Goal: Transaction & Acquisition: Purchase product/service

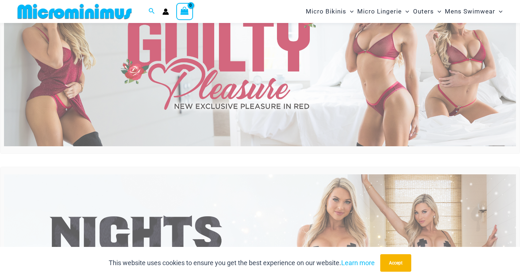
scroll to position [214, 0]
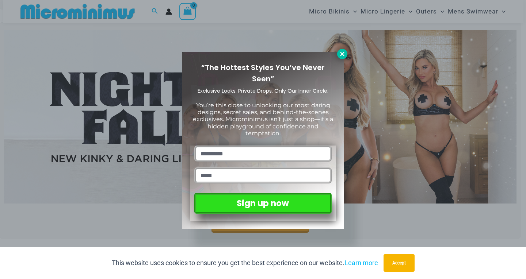
click at [341, 56] on icon at bounding box center [342, 54] width 7 height 7
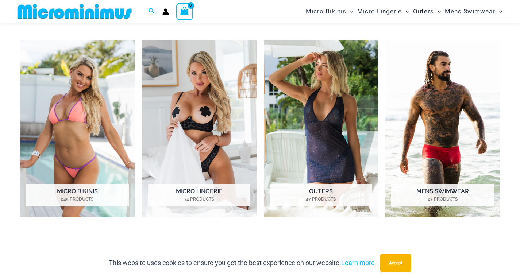
scroll to position [506, 0]
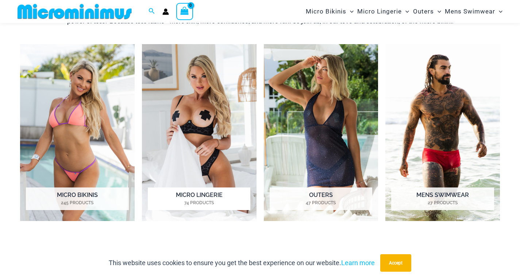
click at [199, 104] on img "Visit product category Micro Lingerie" at bounding box center [199, 132] width 115 height 177
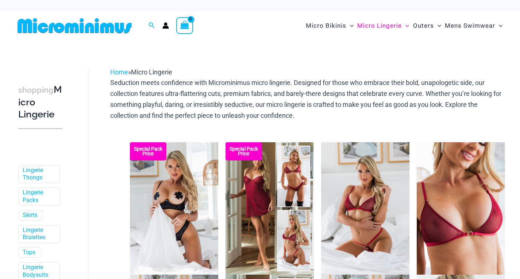
click at [159, 176] on img at bounding box center [174, 208] width 88 height 133
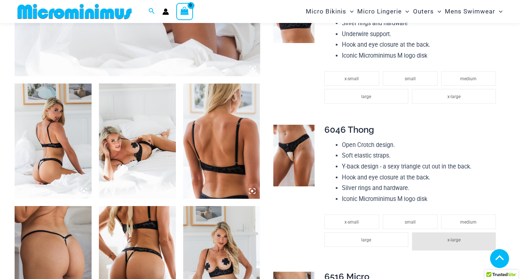
scroll to position [213, 0]
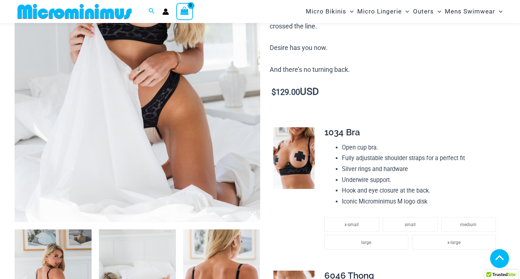
click at [205, 156] on img at bounding box center [138, 38] width 246 height 369
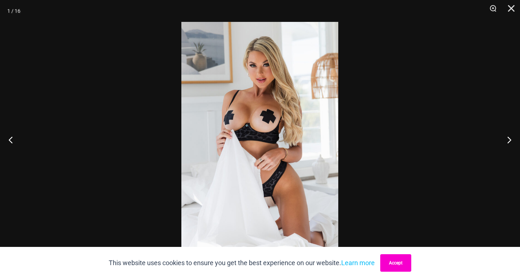
click at [392, 261] on button "Accept" at bounding box center [396, 264] width 31 height 18
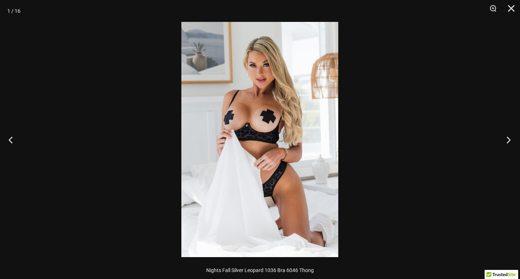
click at [511, 138] on button "Next" at bounding box center [506, 140] width 27 height 37
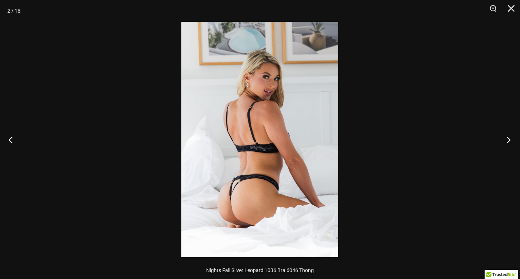
click at [510, 138] on button "Next" at bounding box center [506, 140] width 27 height 37
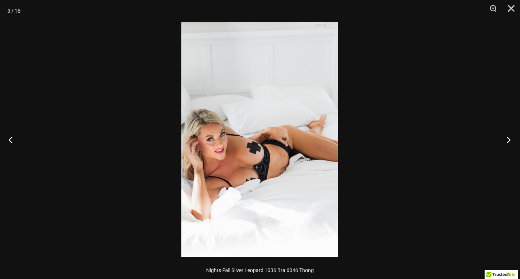
click at [510, 138] on button "Next" at bounding box center [506, 140] width 27 height 37
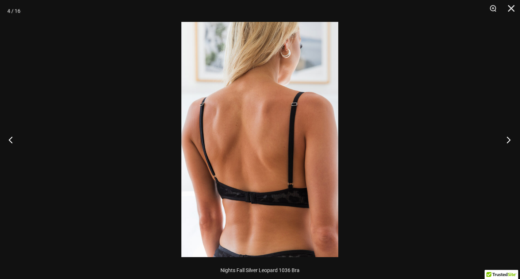
click at [510, 138] on button "Next" at bounding box center [506, 140] width 27 height 37
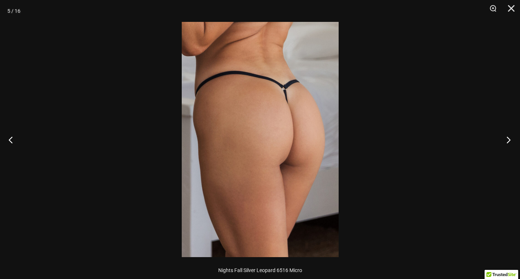
click at [510, 138] on button "Next" at bounding box center [506, 140] width 27 height 37
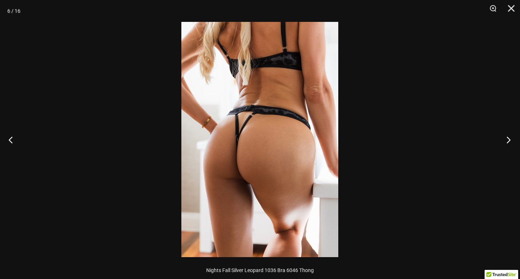
click at [510, 138] on button "Next" at bounding box center [506, 140] width 27 height 37
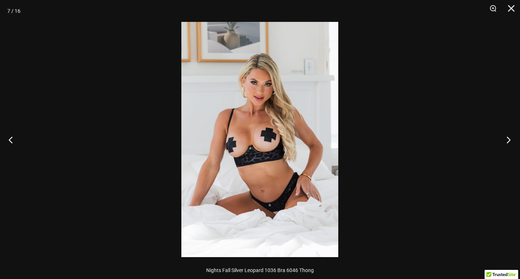
click at [510, 138] on button "Next" at bounding box center [506, 140] width 27 height 37
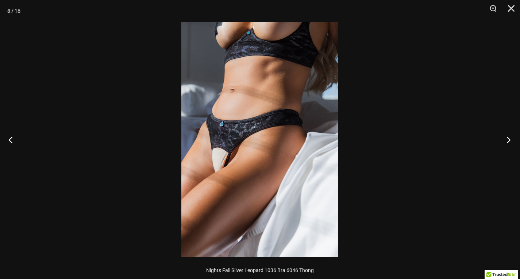
click at [510, 138] on button "Next" at bounding box center [506, 140] width 27 height 37
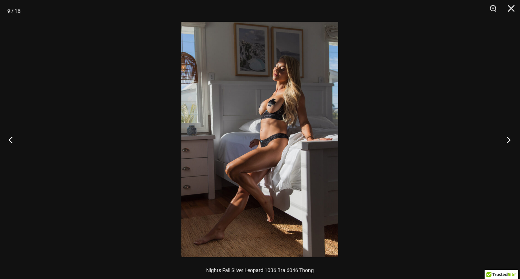
click at [510, 138] on button "Next" at bounding box center [506, 140] width 27 height 37
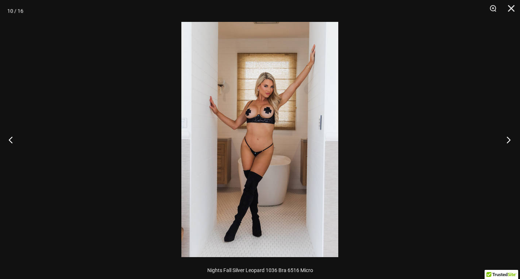
click at [504, 138] on button "Next" at bounding box center [506, 140] width 27 height 37
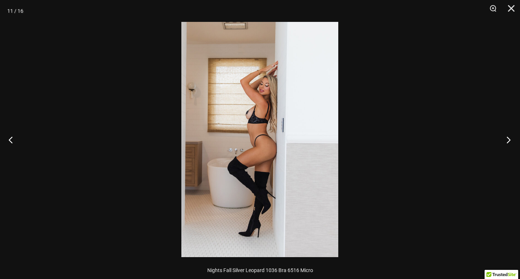
click at [504, 138] on button "Next" at bounding box center [506, 140] width 27 height 37
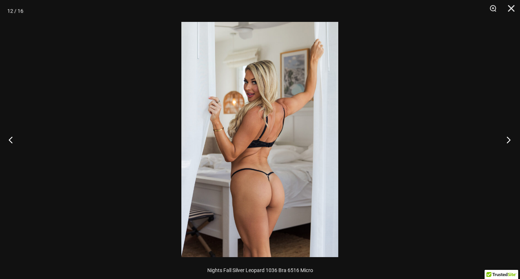
click at [504, 138] on button "Next" at bounding box center [506, 140] width 27 height 37
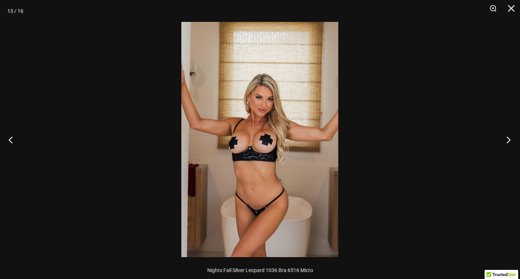
click at [504, 138] on button "Next" at bounding box center [506, 140] width 27 height 37
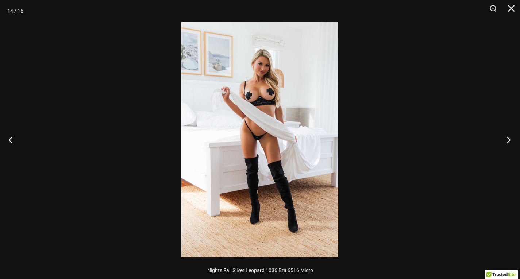
click at [504, 138] on button "Next" at bounding box center [506, 140] width 27 height 37
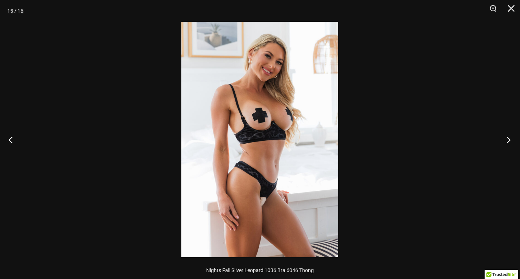
click at [504, 138] on button "Next" at bounding box center [506, 140] width 27 height 37
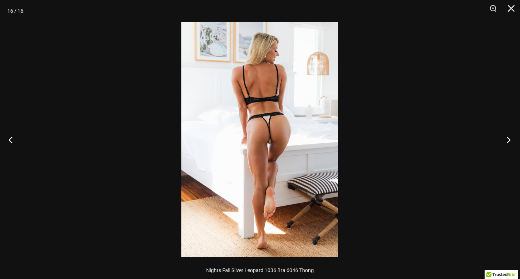
click at [504, 138] on button "Next" at bounding box center [506, 140] width 27 height 37
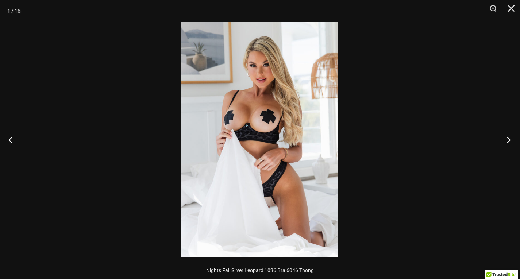
click at [504, 138] on button "Next" at bounding box center [506, 140] width 27 height 37
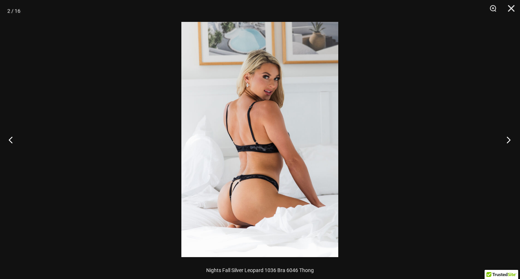
click at [504, 138] on button "Next" at bounding box center [506, 140] width 27 height 37
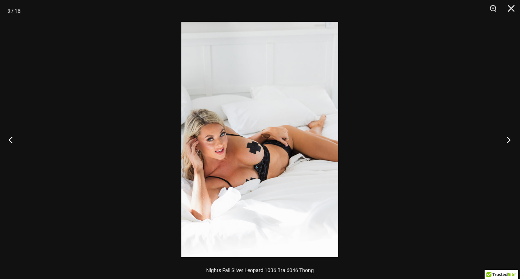
click at [504, 138] on button "Next" at bounding box center [506, 140] width 27 height 37
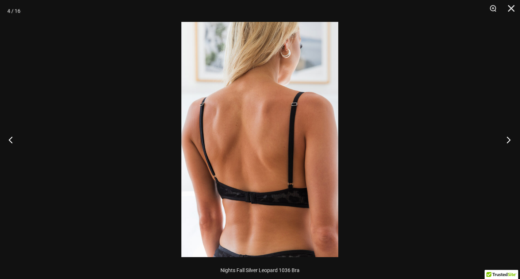
click at [504, 138] on button "Next" at bounding box center [506, 140] width 27 height 37
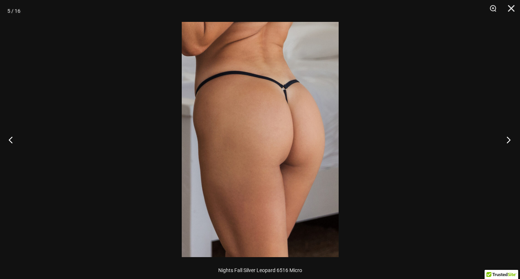
click at [504, 138] on button "Next" at bounding box center [506, 140] width 27 height 37
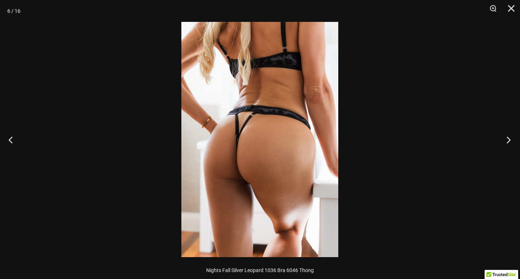
click at [504, 138] on button "Next" at bounding box center [506, 140] width 27 height 37
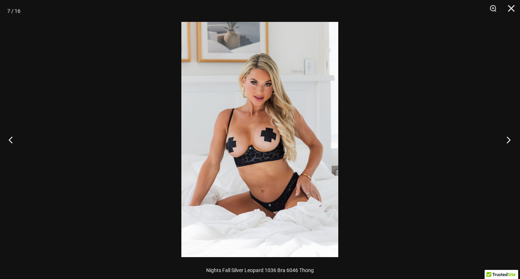
click at [504, 138] on button "Next" at bounding box center [506, 140] width 27 height 37
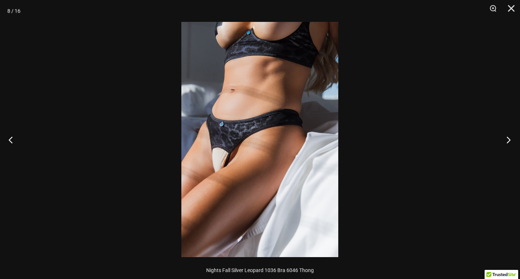
click at [504, 138] on button "Next" at bounding box center [506, 140] width 27 height 37
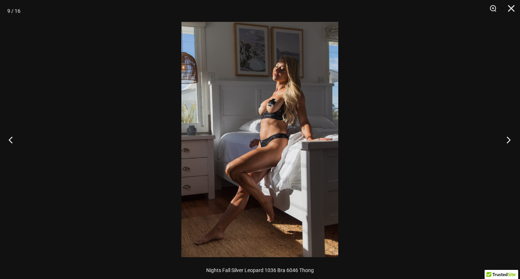
click at [504, 138] on button "Next" at bounding box center [506, 140] width 27 height 37
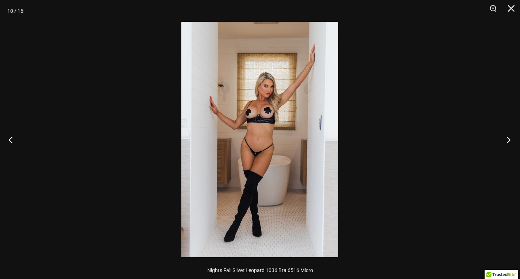
click at [504, 138] on button "Next" at bounding box center [506, 140] width 27 height 37
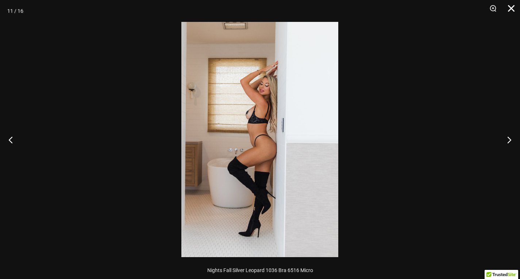
click at [511, 9] on button "Close" at bounding box center [509, 11] width 18 height 22
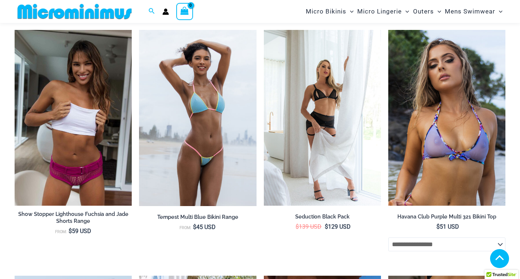
scroll to position [1381, 0]
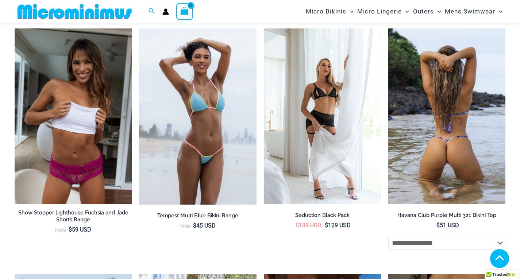
click at [424, 127] on img at bounding box center [447, 116] width 117 height 176
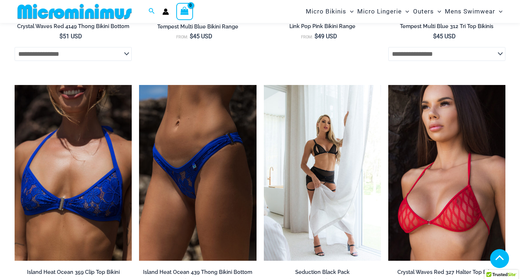
scroll to position [1673, 0]
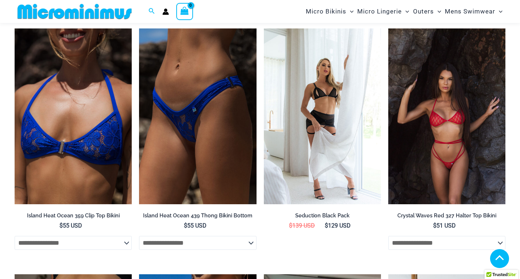
click at [459, 163] on img at bounding box center [447, 116] width 117 height 176
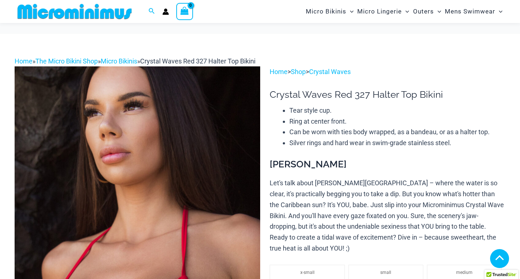
scroll to position [364, 0]
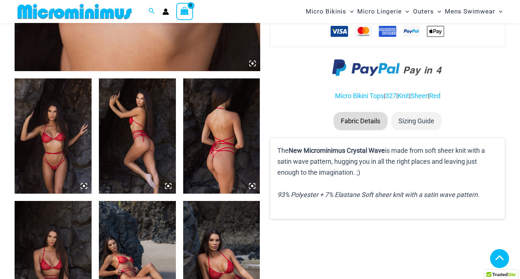
click at [59, 144] on img at bounding box center [53, 136] width 77 height 115
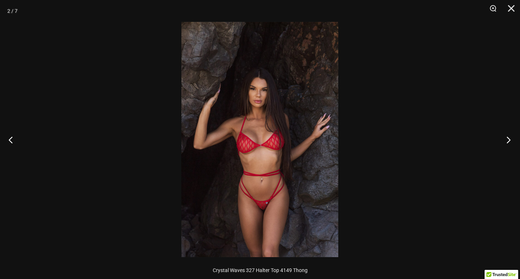
click at [510, 139] on button "Next" at bounding box center [506, 140] width 27 height 37
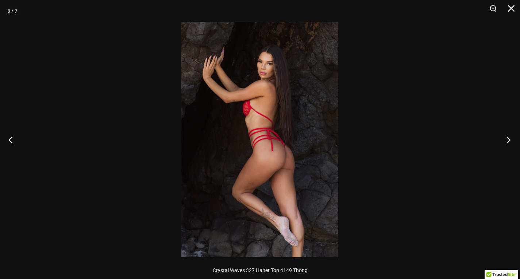
click at [510, 139] on button "Next" at bounding box center [506, 140] width 27 height 37
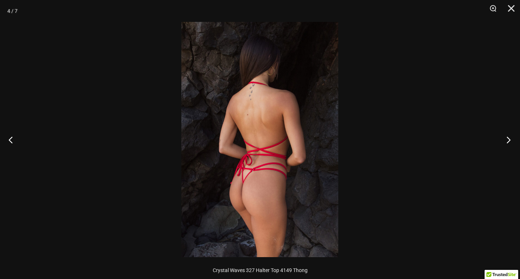
click at [510, 139] on button "Next" at bounding box center [506, 140] width 27 height 37
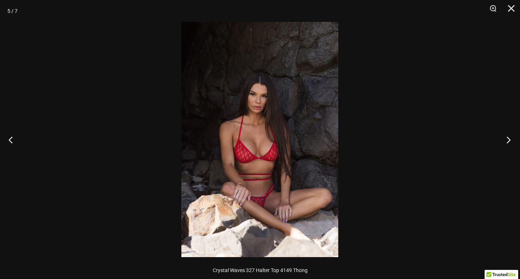
click at [510, 139] on button "Next" at bounding box center [506, 140] width 27 height 37
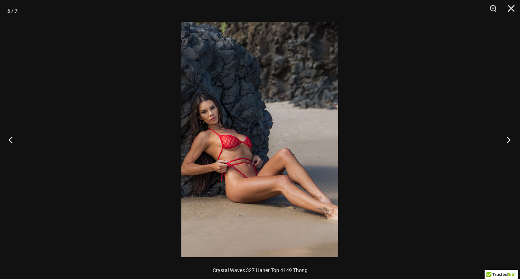
click at [510, 139] on button "Next" at bounding box center [506, 140] width 27 height 37
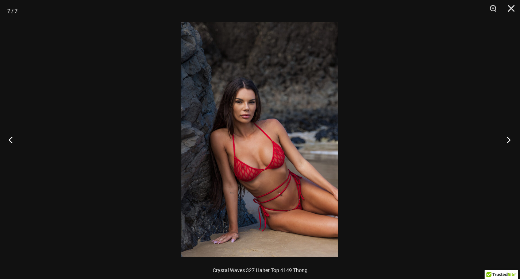
click at [510, 139] on button "Next" at bounding box center [506, 140] width 27 height 37
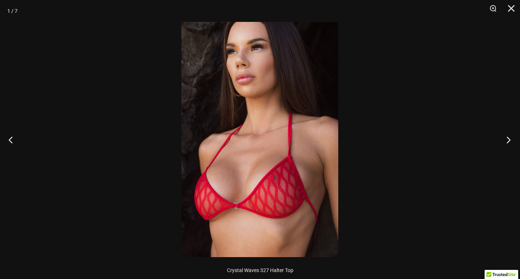
click at [510, 139] on button "Next" at bounding box center [506, 140] width 27 height 37
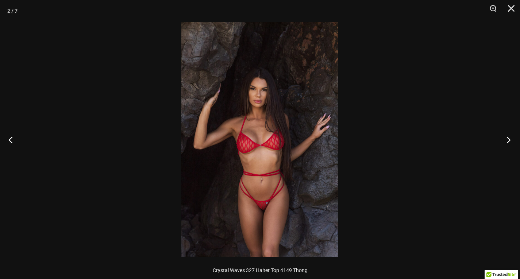
click at [510, 139] on button "Next" at bounding box center [506, 140] width 27 height 37
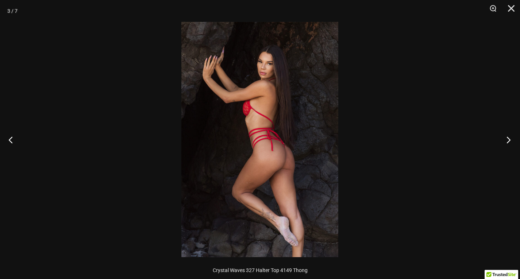
click at [505, 139] on button "Next" at bounding box center [506, 140] width 27 height 37
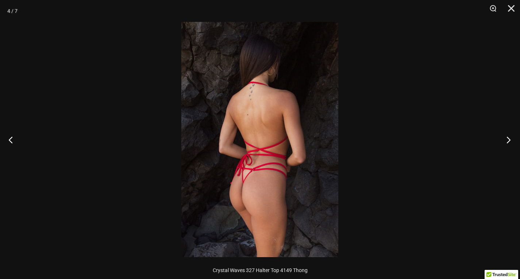
click at [505, 139] on button "Next" at bounding box center [506, 140] width 27 height 37
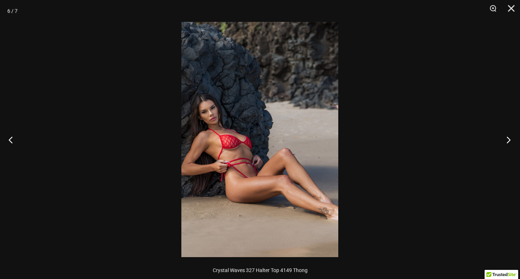
click at [505, 139] on button "Next" at bounding box center [506, 140] width 27 height 37
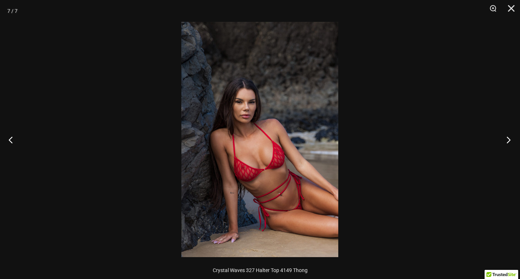
click at [505, 139] on button "Next" at bounding box center [506, 140] width 27 height 37
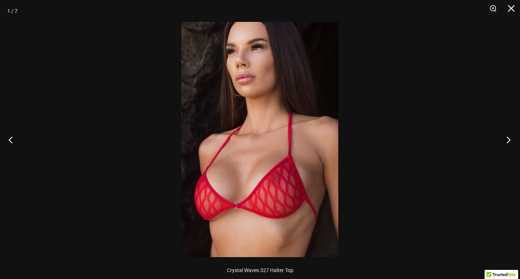
click at [505, 139] on button "Next" at bounding box center [506, 140] width 27 height 37
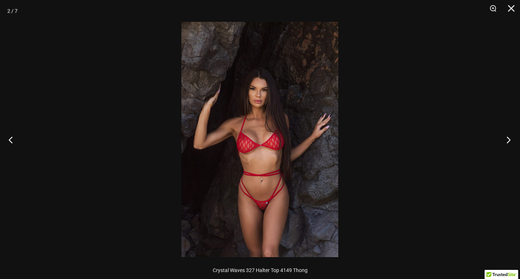
click at [505, 139] on button "Next" at bounding box center [506, 140] width 27 height 37
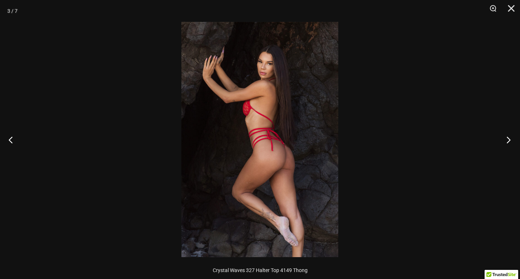
click at [505, 139] on button "Next" at bounding box center [506, 140] width 27 height 37
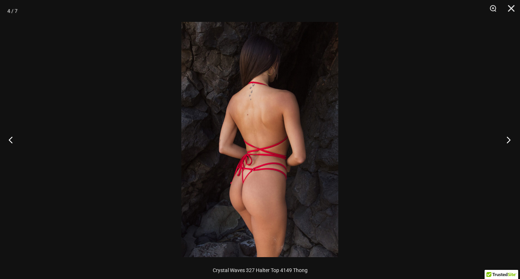
click at [505, 139] on button "Next" at bounding box center [506, 140] width 27 height 37
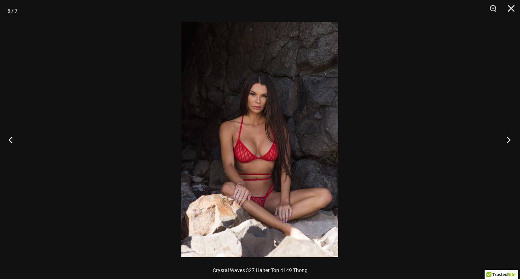
click at [505, 139] on button "Next" at bounding box center [506, 140] width 27 height 37
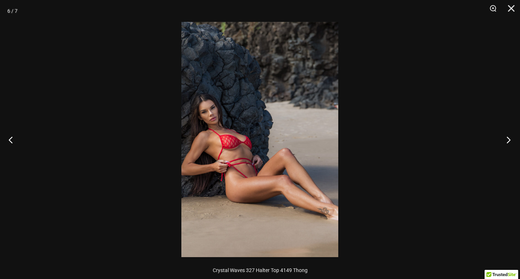
click at [508, 143] on button "Next" at bounding box center [506, 140] width 27 height 37
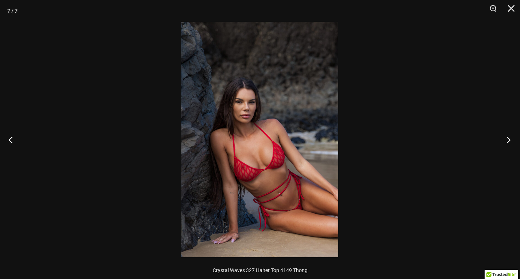
click at [507, 140] on button "Next" at bounding box center [506, 140] width 27 height 37
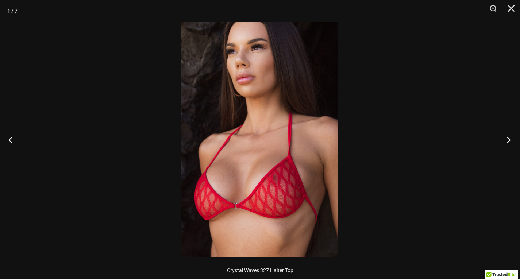
click at [507, 140] on button "Next" at bounding box center [506, 140] width 27 height 37
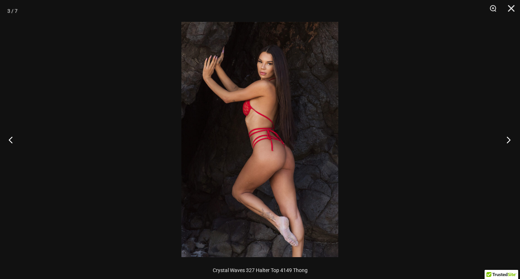
click at [507, 140] on button "Next" at bounding box center [506, 140] width 27 height 37
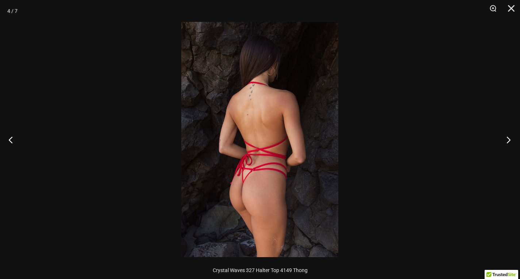
click at [507, 140] on button "Next" at bounding box center [506, 140] width 27 height 37
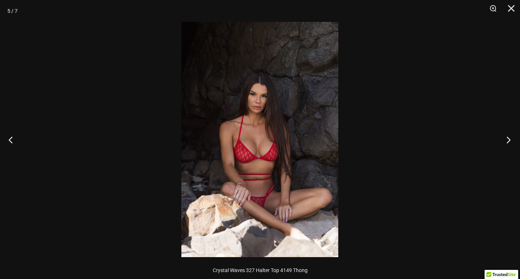
click at [507, 140] on button "Next" at bounding box center [506, 140] width 27 height 37
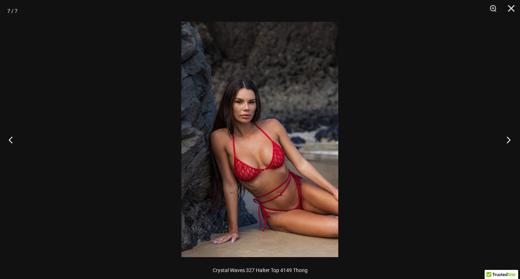
click at [507, 140] on button "Next" at bounding box center [506, 140] width 27 height 37
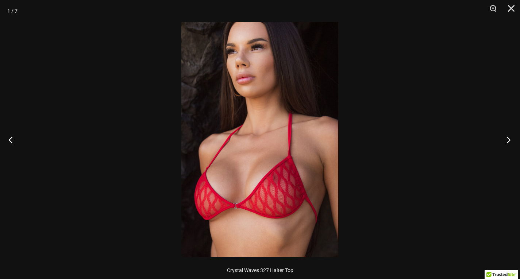
click at [511, 141] on button "Next" at bounding box center [506, 140] width 27 height 37
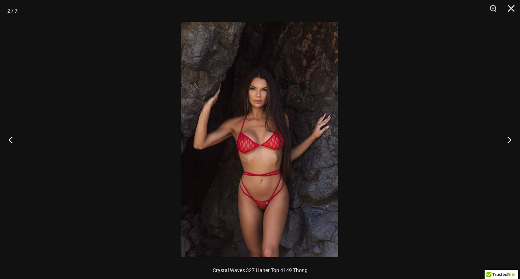
click at [104, 81] on div at bounding box center [260, 139] width 520 height 279
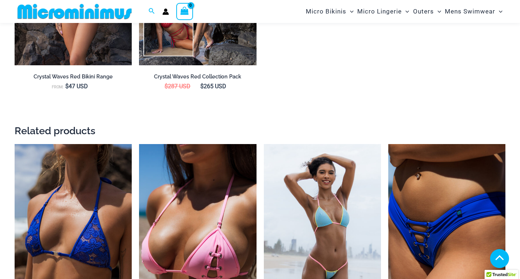
scroll to position [1240, 0]
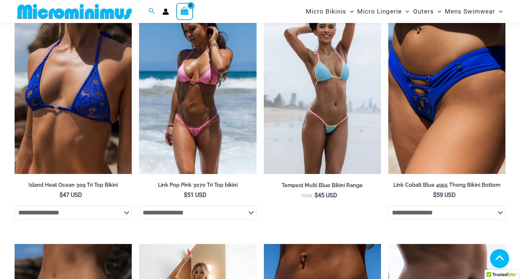
click at [182, 109] on img at bounding box center [197, 86] width 117 height 176
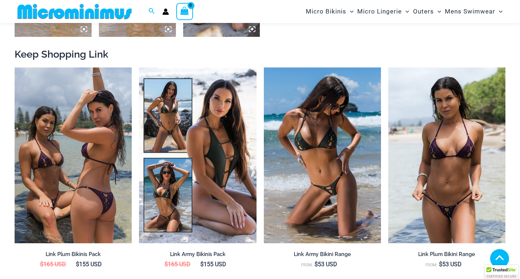
scroll to position [651, 0]
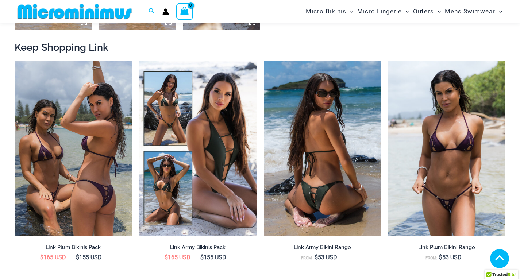
click at [310, 157] on img at bounding box center [322, 149] width 117 height 176
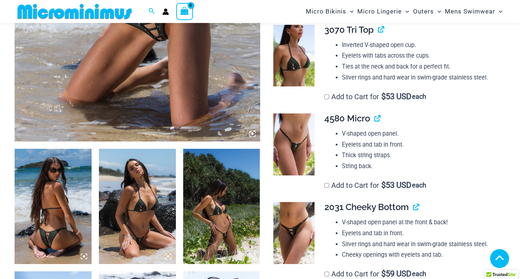
scroll to position [359, 0]
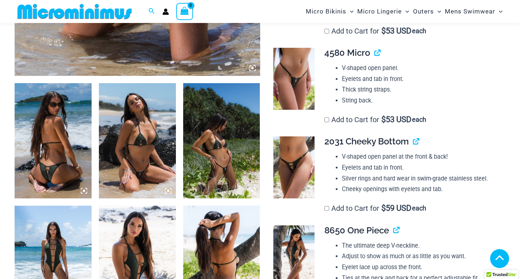
click at [54, 145] on img at bounding box center [53, 140] width 77 height 115
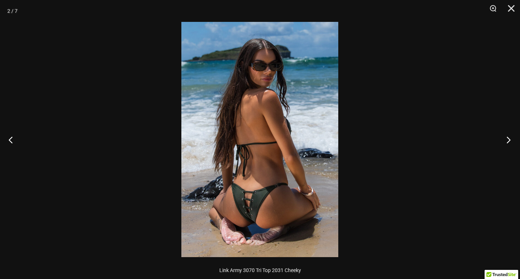
click at [511, 136] on button "Next" at bounding box center [506, 140] width 27 height 37
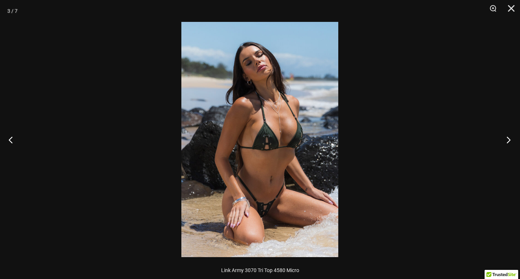
click at [509, 137] on button "Next" at bounding box center [506, 140] width 27 height 37
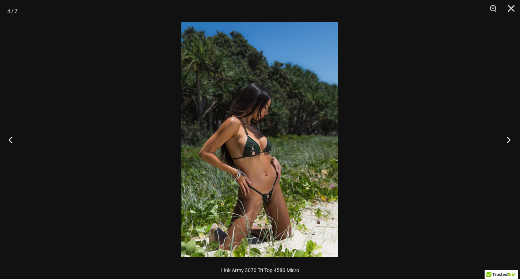
click at [509, 137] on button "Next" at bounding box center [506, 140] width 27 height 37
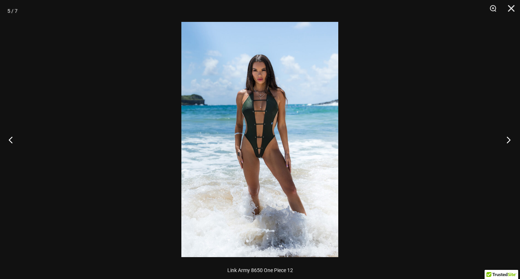
click at [509, 137] on button "Next" at bounding box center [506, 140] width 27 height 37
